Goal: Go to known website: Access a specific website the user already knows

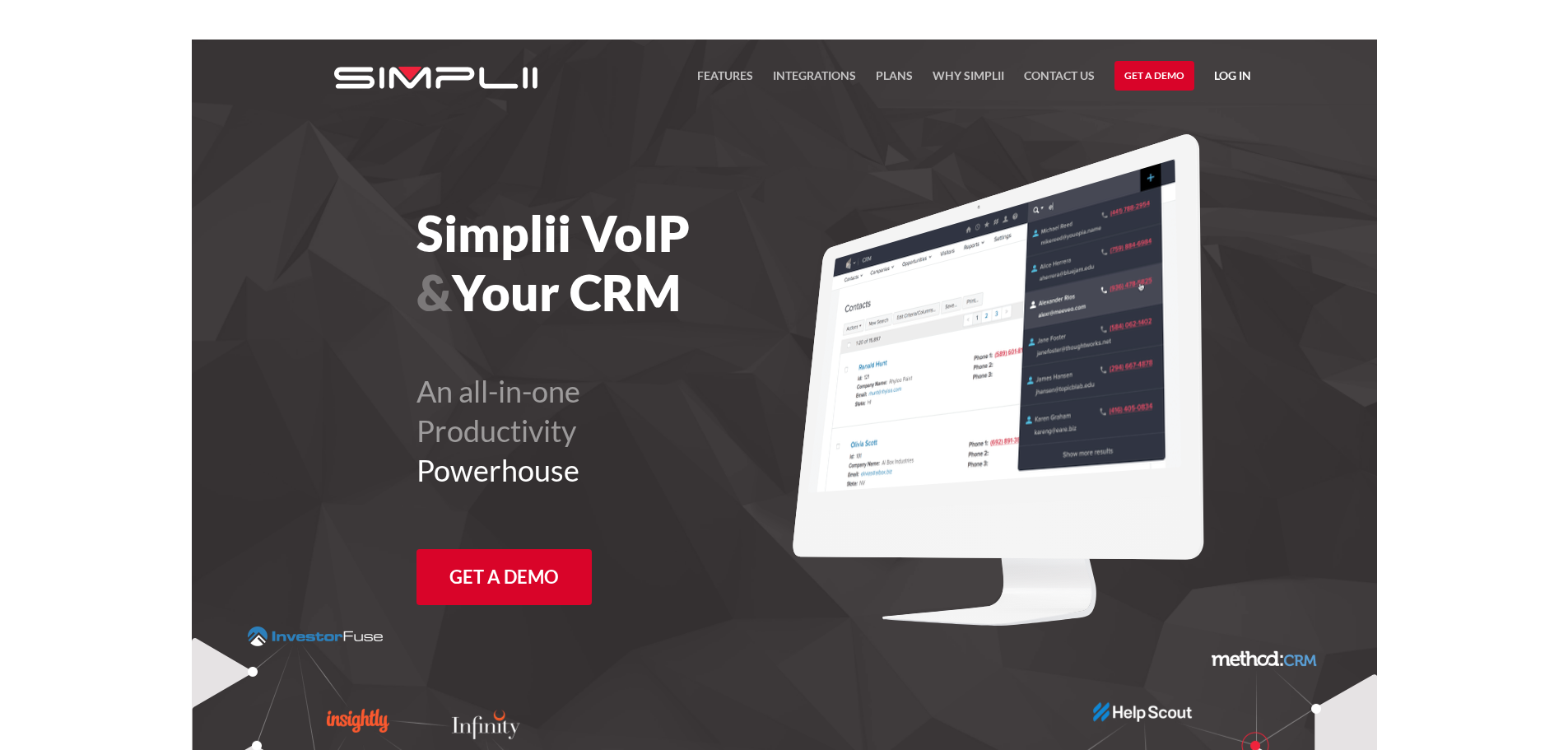
scroll to position [39, 0]
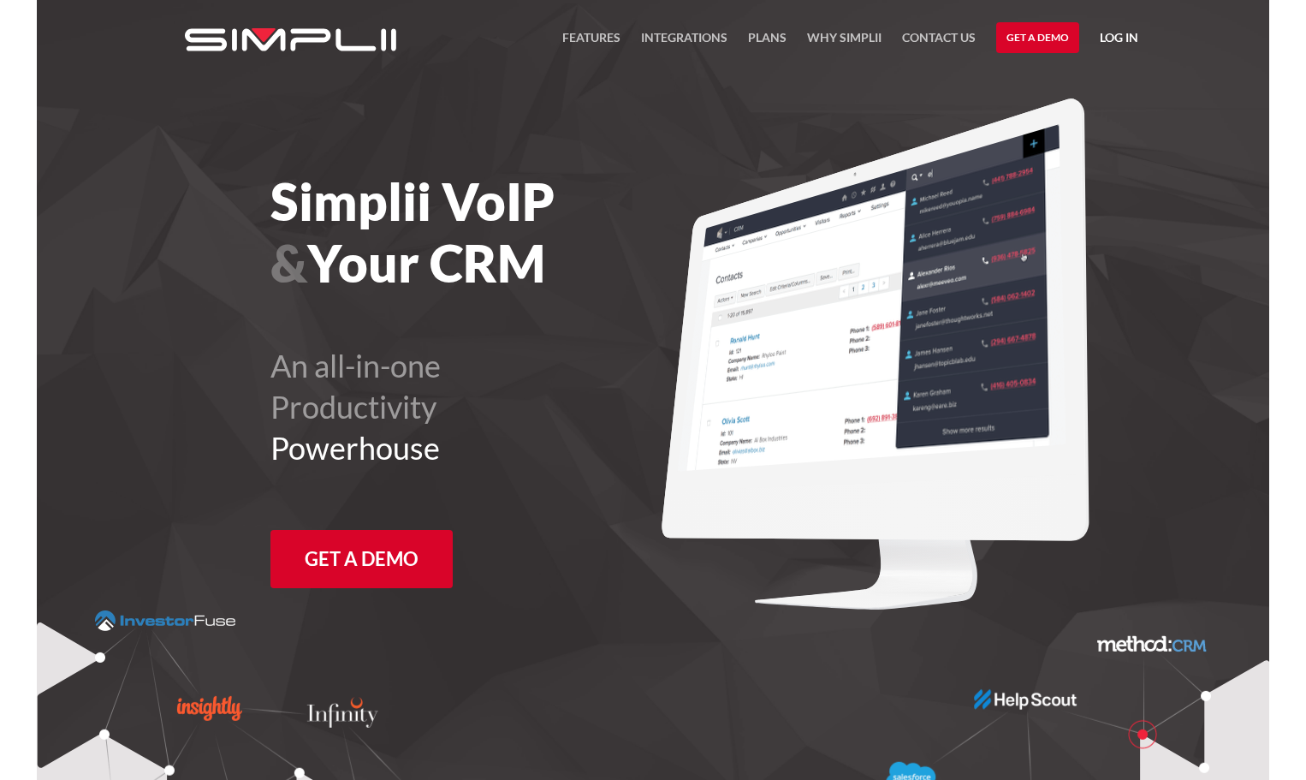
drag, startPoint x: 0, startPoint y: 0, endPoint x: 1126, endPoint y: 45, distance: 1127.3
click at [1126, 45] on link "Log in" at bounding box center [1119, 40] width 39 height 26
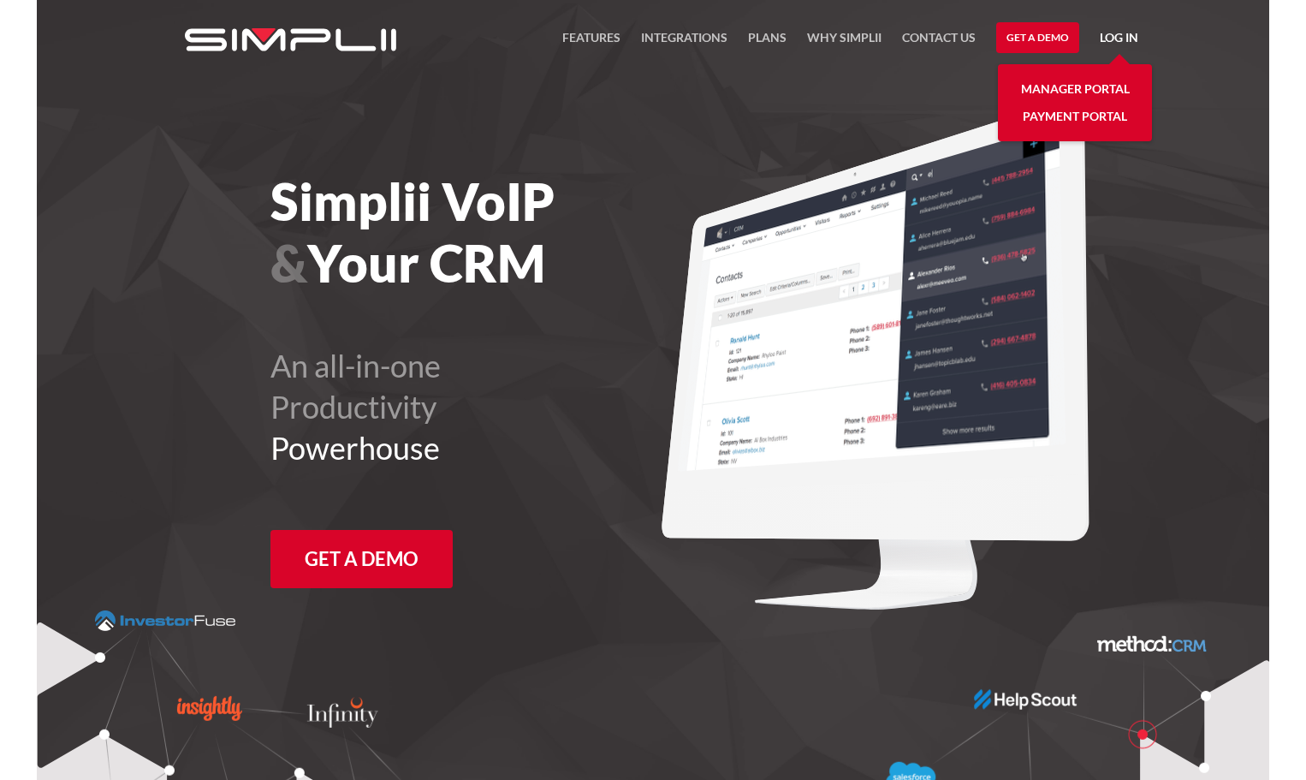
click at [1109, 86] on link "Manager Portal" at bounding box center [1075, 88] width 109 height 27
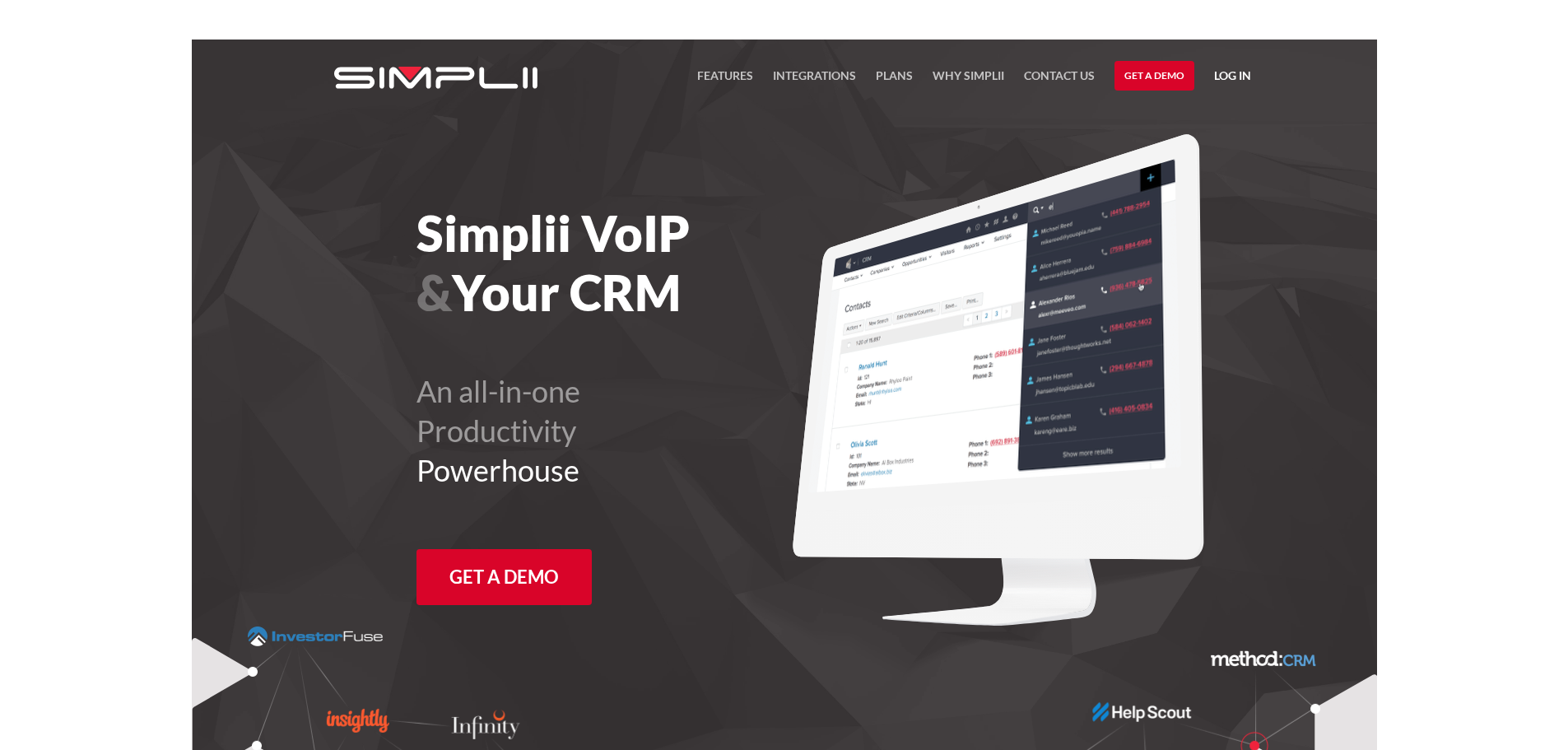
click at [1252, 71] on div "FEATURES Integrations Products Plans Why Simplii Contact US Master Agreement Ge…" at bounding box center [784, 78] width 963 height 77
click at [1242, 72] on link "Log in" at bounding box center [1232, 78] width 38 height 25
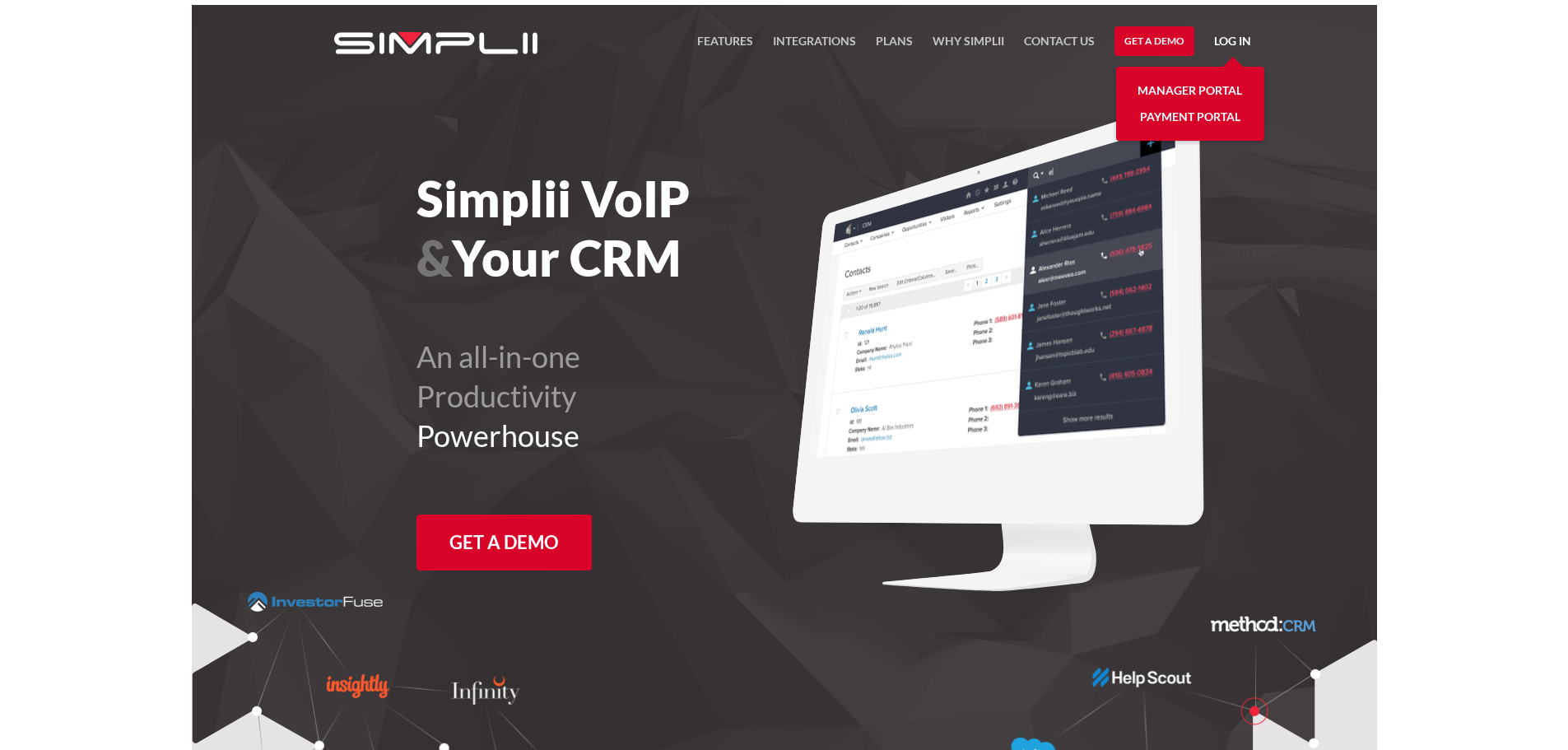
scroll to position [39, 0]
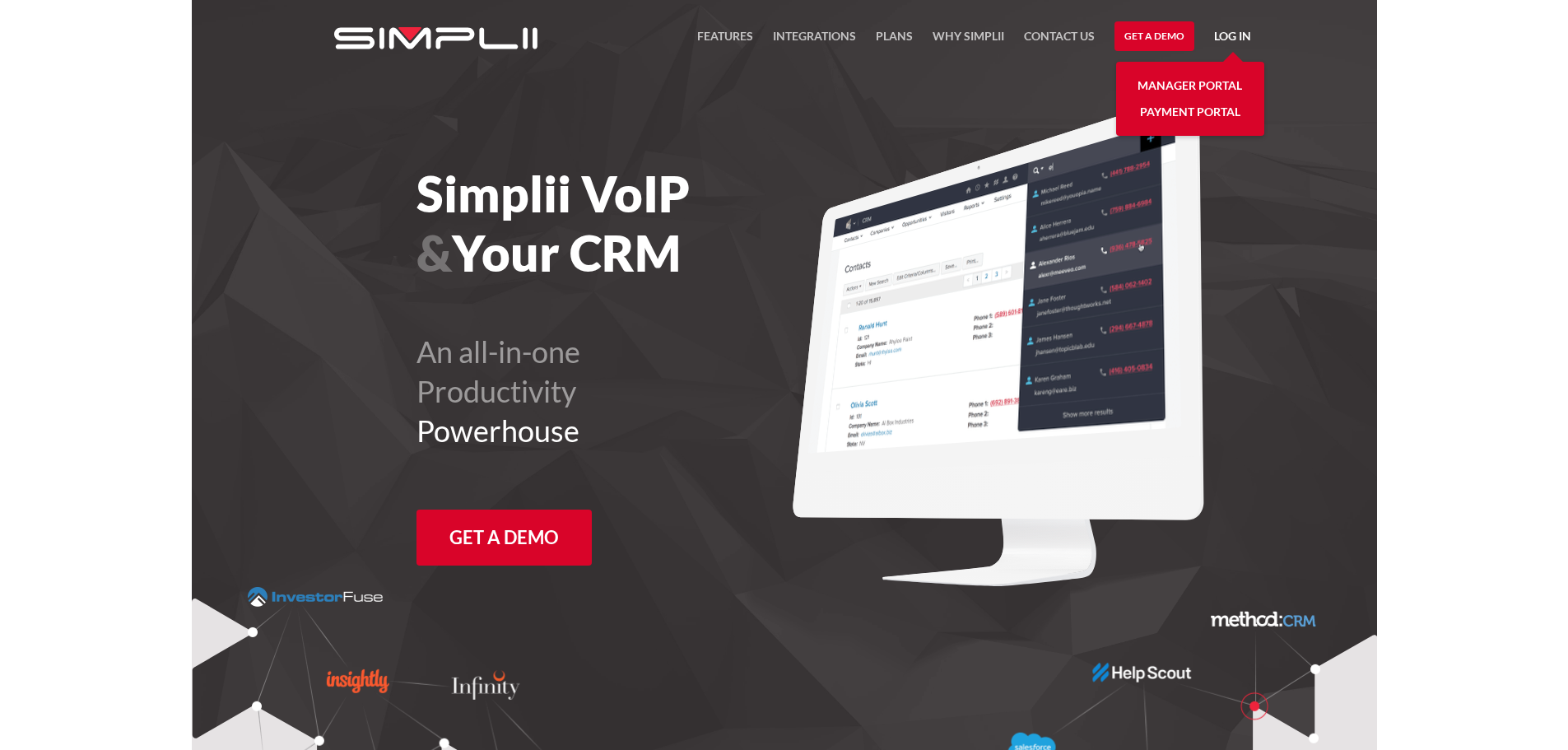
click at [1199, 85] on link "Manager Portal" at bounding box center [1190, 85] width 105 height 26
